Goal: Information Seeking & Learning: Check status

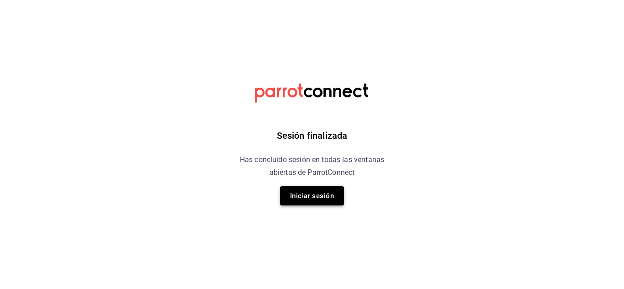
click at [303, 196] on button "Iniciar sesión" at bounding box center [312, 195] width 64 height 19
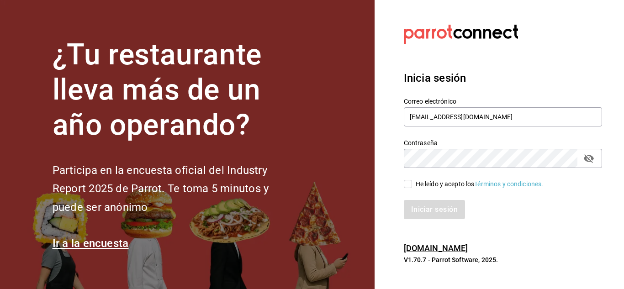
click at [410, 184] on input "He leído y acepto los Términos y condiciones." at bounding box center [408, 184] width 8 height 8
checkbox input "true"
click at [427, 205] on button "Iniciar sesión" at bounding box center [435, 209] width 62 height 19
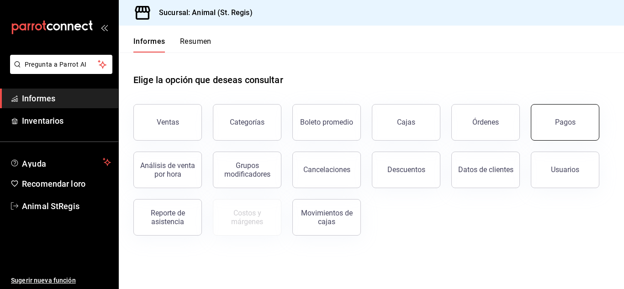
click at [550, 123] on button "Pagos" at bounding box center [565, 122] width 68 height 37
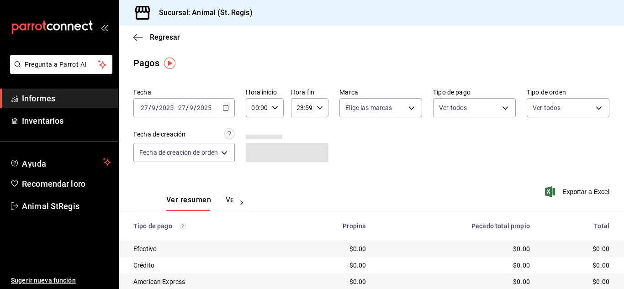
click at [274, 108] on icon "button" at bounding box center [275, 108] width 6 height 6
click at [255, 177] on font "02" at bounding box center [255, 174] width 7 height 7
type input "02:00"
click at [388, 152] on div at bounding box center [312, 144] width 624 height 289
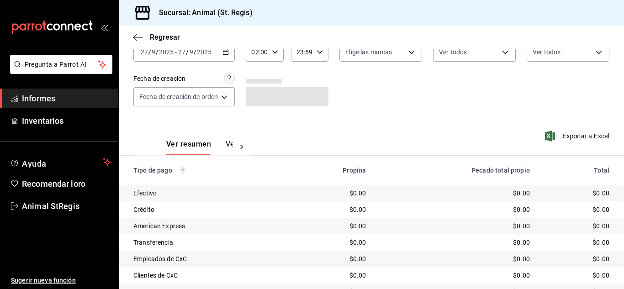
scroll to position [115, 0]
